Goal: Check status: Check status

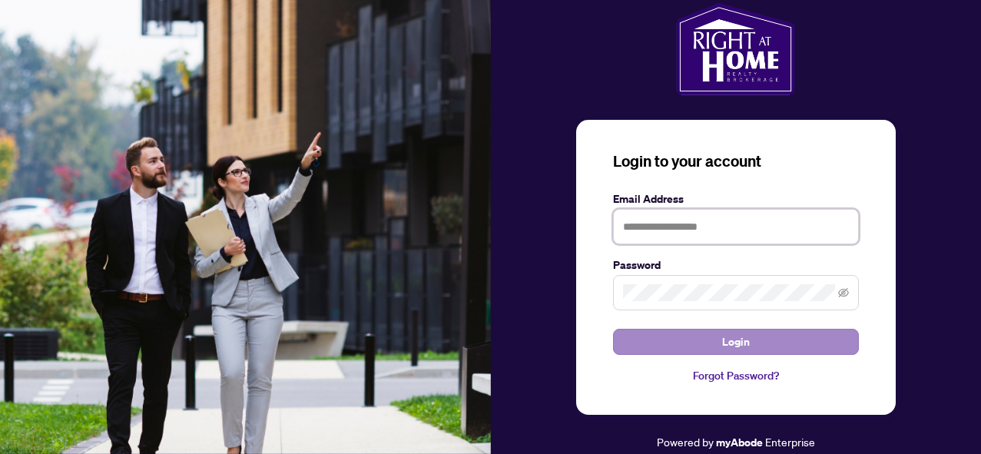
type input "**********"
click at [746, 346] on span "Login" at bounding box center [736, 341] width 28 height 25
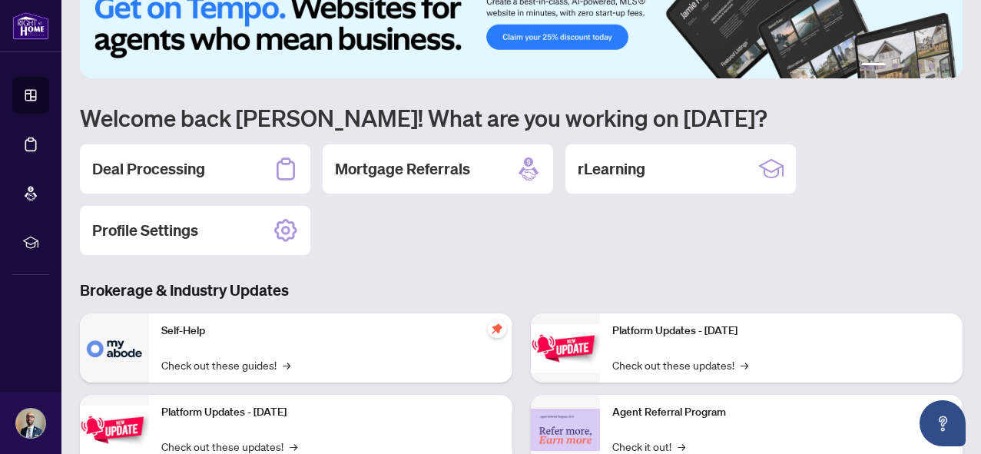
scroll to position [41, 0]
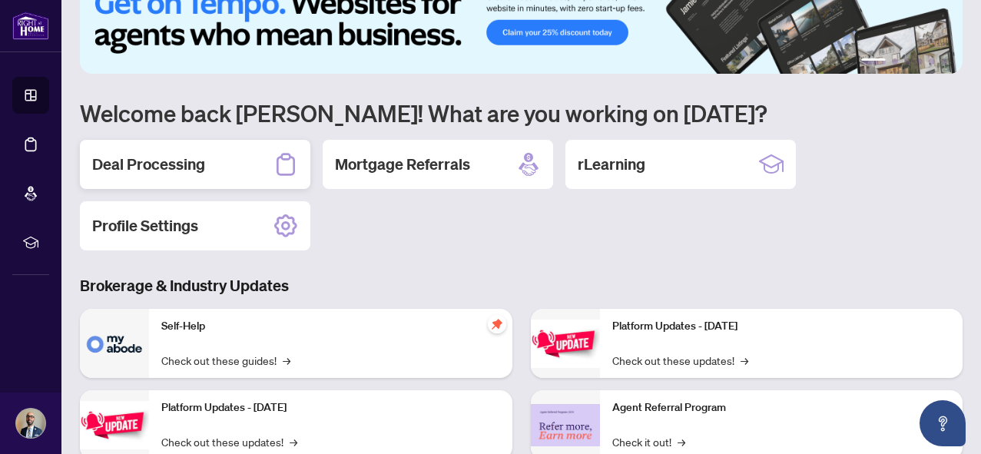
click at [210, 150] on div "Deal Processing" at bounding box center [195, 164] width 230 height 49
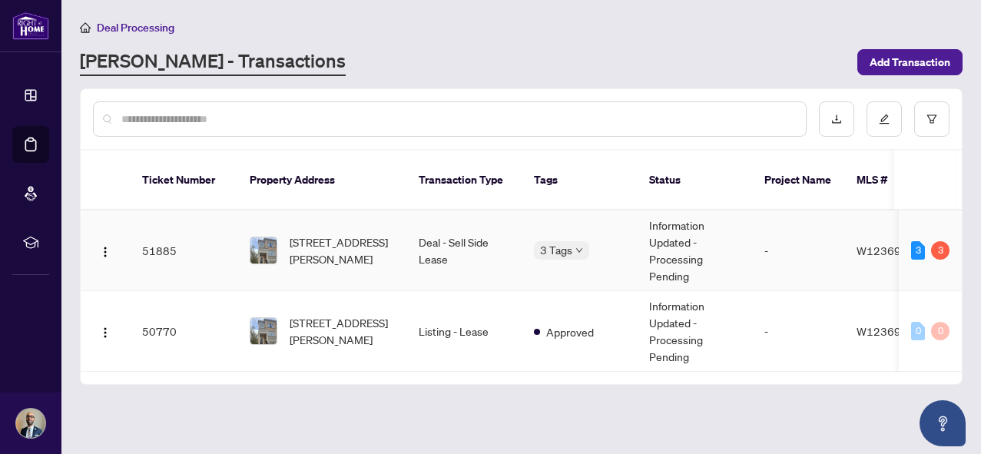
click at [661, 246] on td "Information Updated - Processing Pending" at bounding box center [694, 250] width 115 height 81
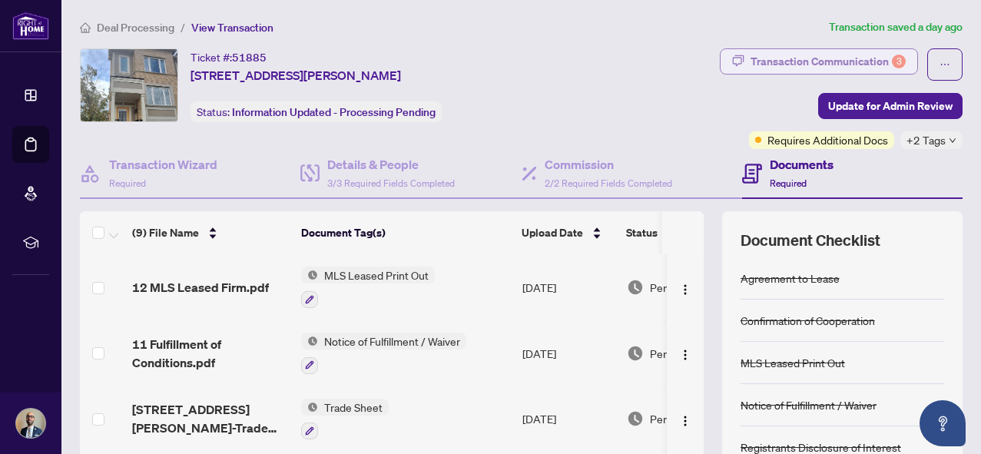
click at [783, 59] on div "Transaction Communication 3" at bounding box center [827, 61] width 155 height 25
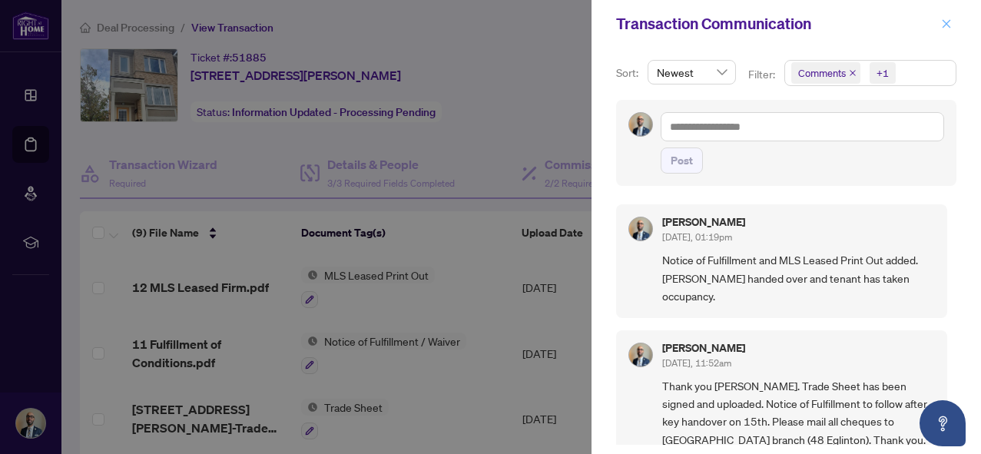
click at [949, 25] on icon "close" at bounding box center [946, 23] width 11 height 11
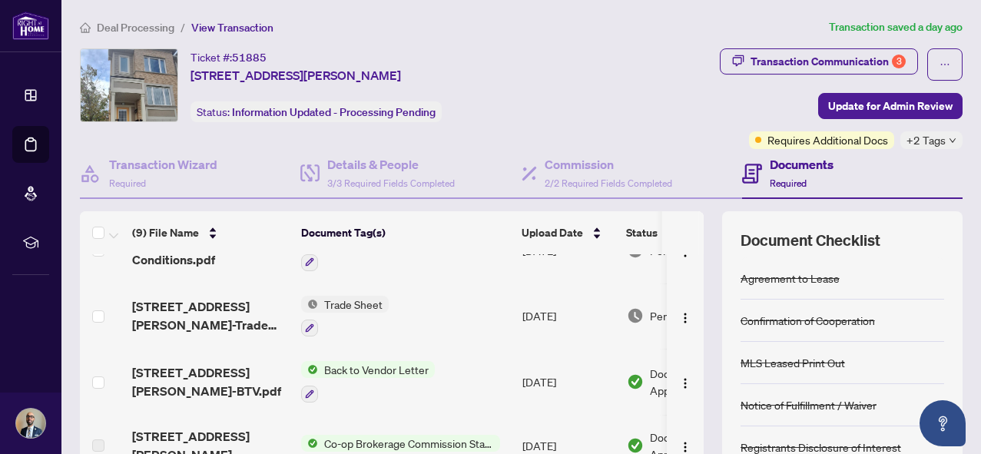
scroll to position [134, 0]
